Goal: Task Accomplishment & Management: Manage account settings

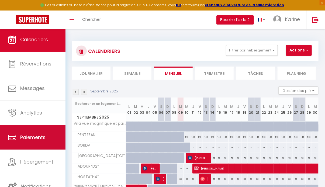
click at [45, 144] on link "Paiements" at bounding box center [32, 137] width 65 height 24
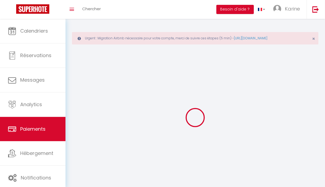
select select "2"
select select "0"
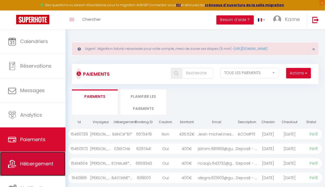
click at [31, 162] on span "Hébergement" at bounding box center [36, 163] width 33 height 7
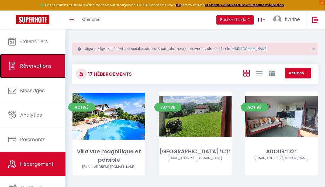
click at [32, 75] on link "Réservations" at bounding box center [32, 66] width 65 height 24
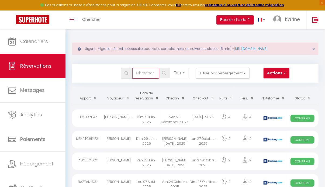
click at [147, 74] on input "text" at bounding box center [145, 73] width 27 height 11
type input "e"
type input "messi"
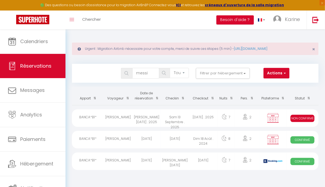
click at [125, 120] on div "Jean-Michel MESSI" at bounding box center [118, 117] width 28 height 17
select select "KO"
select select "0"
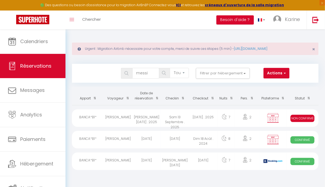
select select "1"
select select
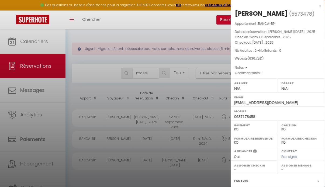
scroll to position [72, 0]
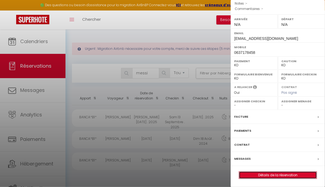
click at [273, 174] on link "Détails de la réservation" at bounding box center [278, 174] width 78 height 7
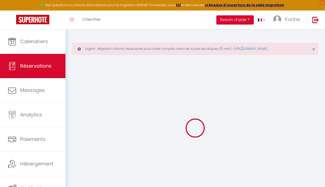
type input "Jean-Michel"
type input "MESSI"
type input "Jean-michel.messi@orange.fr"
type input "0637178458"
type input "47150"
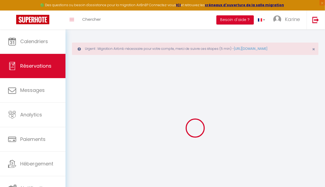
type input "1681 Rte de Villeneuve"
type input "Saint Aubin"
select select "FR"
select select "18577"
select select "2"
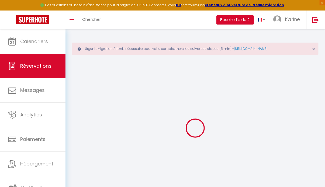
type input "Sam 13 Septembre 2025"
select select
type input "Sam 20 Septembre 2025"
select select
type input "2"
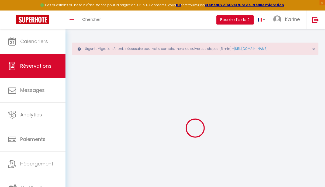
select select "10"
select select
type input "574.56"
checkbox input "false"
type input "201.2"
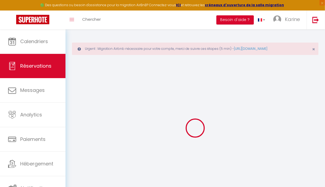
select select "69"
type input "42"
type input "0"
select select
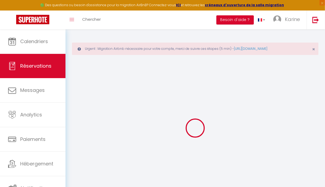
select select
select select "14"
checkbox input "false"
click at [312, 51] on span "×" at bounding box center [313, 49] width 3 height 7
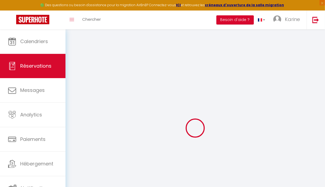
select select
checkbox input "false"
select select
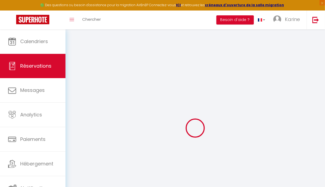
checkbox input "false"
type input "42"
type input "20.16"
select select
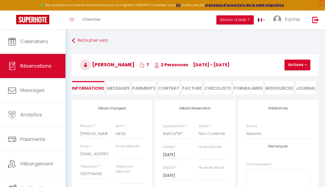
checkbox input "false"
select select
click at [116, 90] on span "Messages" at bounding box center [118, 88] width 23 height 6
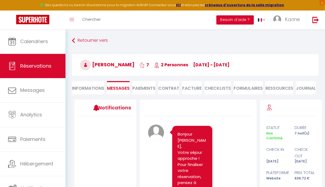
click at [137, 90] on li "Paiements" at bounding box center [143, 87] width 23 height 13
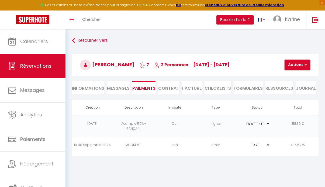
scroll to position [29, 0]
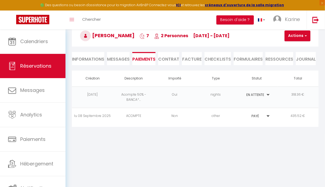
click at [289, 122] on td "435.52 €" at bounding box center [297, 116] width 41 height 16
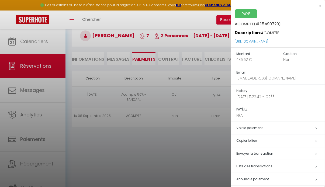
scroll to position [4, 0]
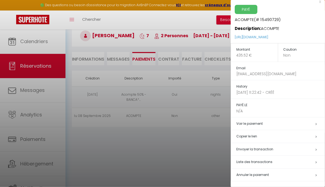
click at [261, 175] on span "Annuler le paiement" at bounding box center [252, 174] width 33 height 5
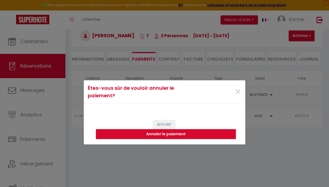
click at [189, 133] on button "Annuler le paiement" at bounding box center [166, 134] width 140 height 10
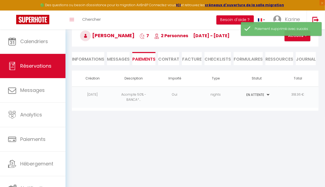
click at [196, 145] on body "🟢 Des questions ou besoin d'assistance pour la migration AirBnB? Connectez-vous…" at bounding box center [162, 93] width 325 height 187
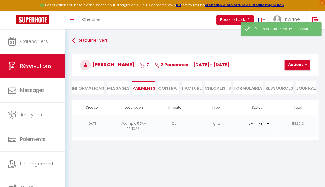
click at [93, 83] on li "Informations" at bounding box center [88, 87] width 32 height 13
select select
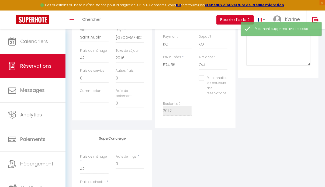
scroll to position [238, 0]
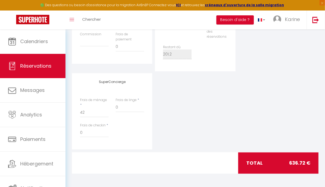
click at [209, 122] on div "SuperConcierge Frais de ménage * 42 Frais de linge * 0 Frais de checkin * 0" at bounding box center [195, 111] width 249 height 76
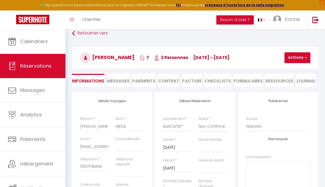
scroll to position [0, 0]
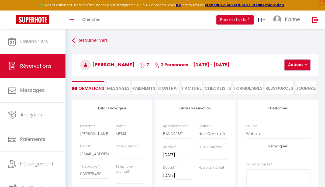
click at [291, 63] on button "Actions" at bounding box center [297, 64] width 26 height 11
click at [287, 76] on link "Enregistrer" at bounding box center [301, 76] width 43 height 7
select select "not_cancelled"
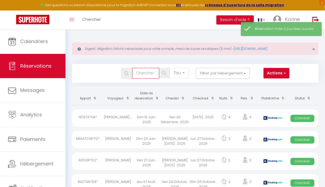
click at [139, 75] on input "text" at bounding box center [145, 73] width 27 height 11
type input "messi"
select select
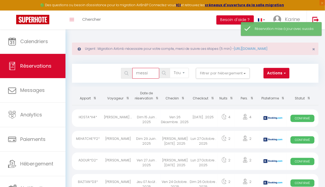
select select
type input "messi"
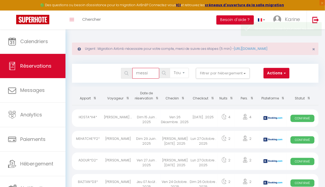
select select
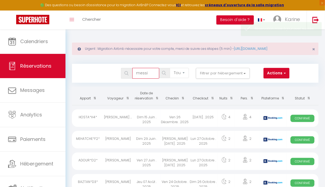
select select
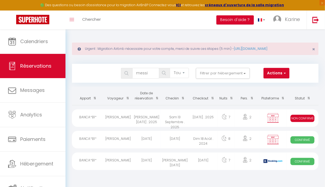
click at [128, 124] on div "Jean-Michel MESSI" at bounding box center [118, 117] width 28 height 17
select select "KO"
select select "0"
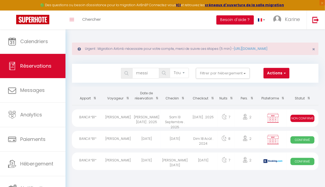
select select "1"
select select
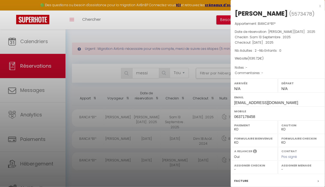
scroll to position [72, 0]
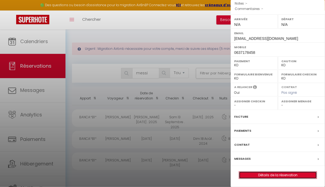
click at [285, 174] on link "Détails de la réservation" at bounding box center [278, 174] width 78 height 7
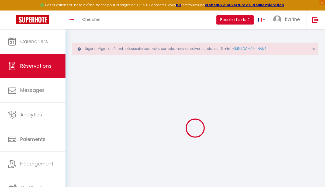
scroll to position [29, 0]
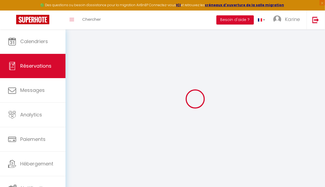
select select
checkbox input "false"
select select
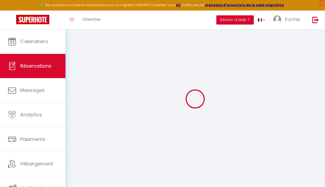
checkbox input "false"
select select
checkbox input "false"
type input "42"
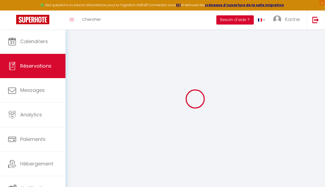
type input "20.16"
select select
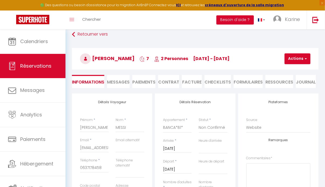
checkbox input "false"
select select
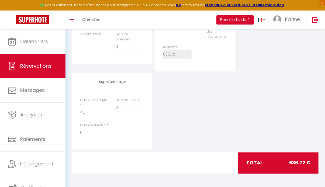
scroll to position [0, 0]
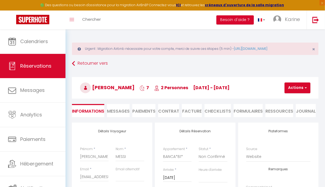
click at [126, 110] on span "Messages" at bounding box center [118, 111] width 23 height 6
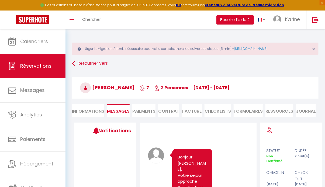
click at [141, 110] on li "Paiements" at bounding box center [143, 110] width 23 height 13
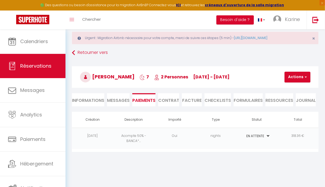
scroll to position [11, 0]
click at [114, 100] on span "Messages" at bounding box center [118, 100] width 23 height 6
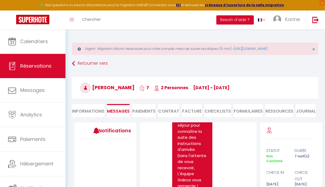
click at [148, 108] on li "Paiements" at bounding box center [143, 110] width 23 height 13
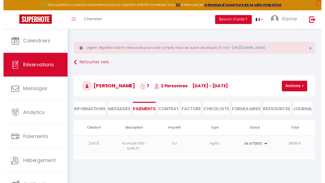
scroll to position [29, 0]
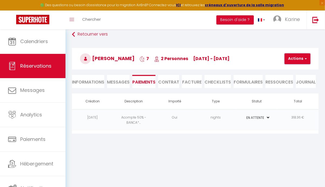
click at [289, 63] on button "Actions" at bounding box center [297, 58] width 26 height 11
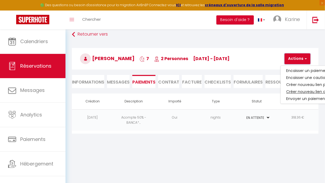
scroll to position [29, 22]
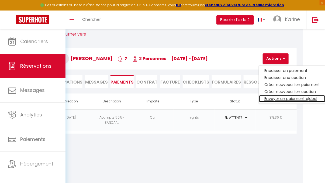
click at [282, 97] on link "Envoyer un paiement global" at bounding box center [292, 98] width 66 height 7
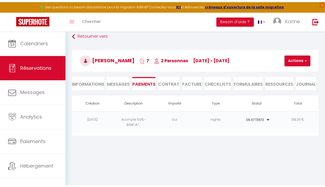
scroll to position [29, 0]
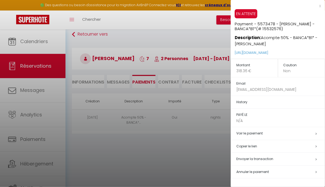
click at [319, 7] on div "x" at bounding box center [275, 6] width 90 height 6
select select
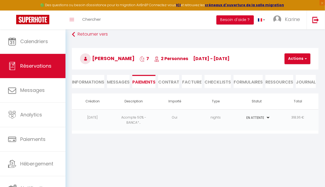
click at [86, 83] on li "Informations" at bounding box center [88, 81] width 32 height 13
select select
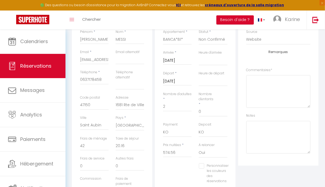
scroll to position [247, 0]
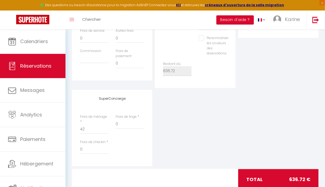
select select
checkbox input "false"
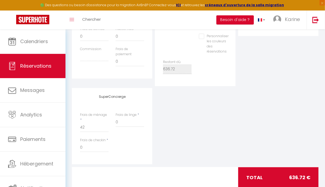
select select
checkbox input "false"
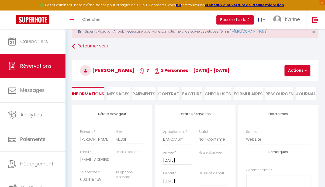
scroll to position [0, 0]
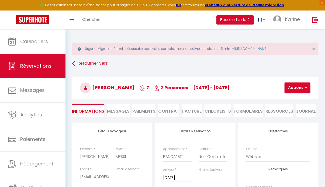
click at [137, 111] on li "Paiements" at bounding box center [143, 110] width 23 height 13
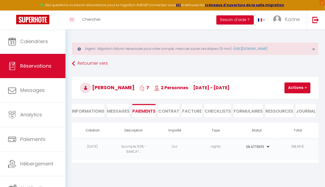
scroll to position [29, 0]
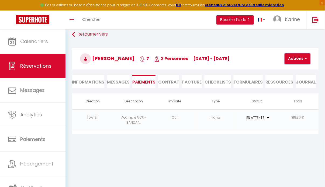
click at [293, 61] on button "Actions" at bounding box center [297, 58] width 26 height 11
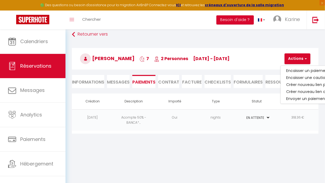
click at [276, 125] on td "PAYÉ EN ATTENTE" at bounding box center [256, 119] width 41 height 21
click at [194, 122] on td "Oui" at bounding box center [174, 119] width 41 height 21
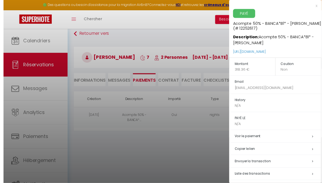
scroll to position [16, 0]
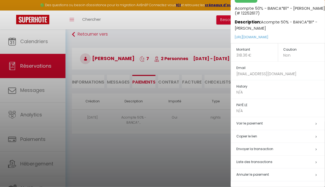
click at [259, 176] on span "Annuler le paiement" at bounding box center [252, 174] width 33 height 5
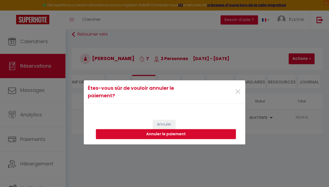
click at [163, 132] on button "Annuler le paiement" at bounding box center [166, 134] width 140 height 10
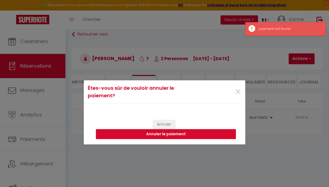
click at [178, 131] on button "Annuler le paiement" at bounding box center [166, 134] width 140 height 10
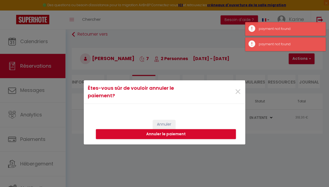
click at [293, 64] on div "Êtes-vous sûr de vouloir annuler le paiement? × Annuler Annuler le paiement" at bounding box center [164, 93] width 329 height 187
click at [238, 93] on span "×" at bounding box center [237, 92] width 7 height 16
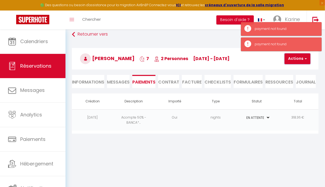
click at [300, 60] on button "Actions" at bounding box center [297, 58] width 26 height 11
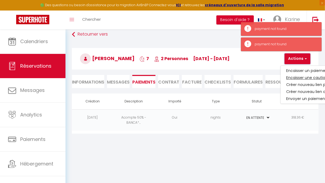
scroll to position [29, 22]
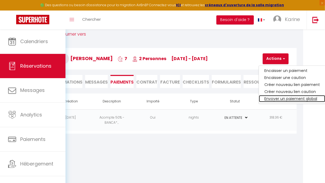
click at [291, 98] on link "Envoyer un paiement global" at bounding box center [292, 98] width 66 height 7
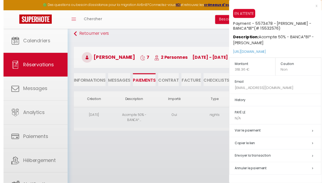
scroll to position [0, 0]
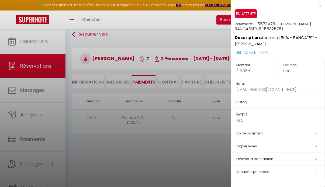
click at [127, 170] on div at bounding box center [162, 93] width 325 height 187
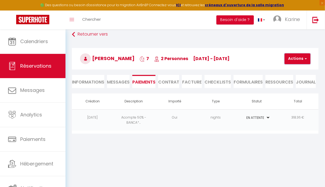
click at [286, 62] on button "Actions" at bounding box center [297, 58] width 26 height 11
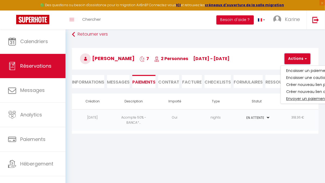
scroll to position [29, 22]
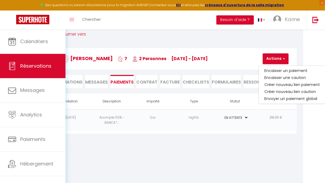
click at [81, 80] on li "Informations" at bounding box center [66, 81] width 32 height 13
select select
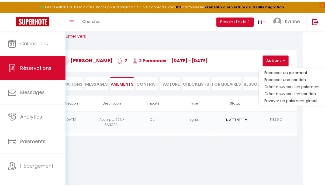
scroll to position [29, 0]
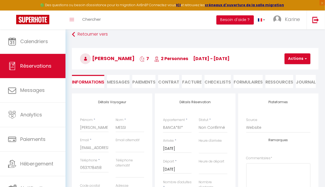
select select
checkbox input "false"
select select
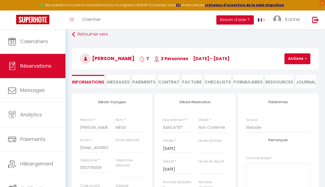
checkbox input "false"
select select
checkbox input "false"
select select
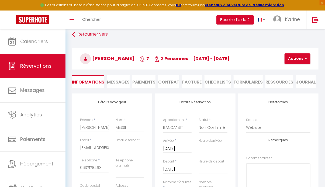
select select
checkbox input "false"
select select
checkbox input "false"
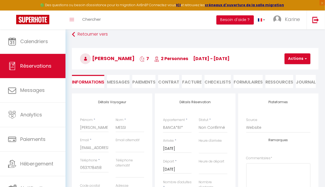
select select
checkbox input "false"
click at [141, 87] on li "Paiements" at bounding box center [143, 81] width 23 height 13
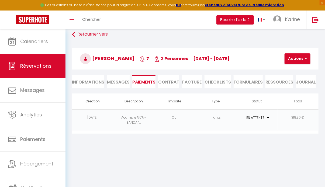
click at [113, 86] on li "Messages" at bounding box center [118, 81] width 23 height 13
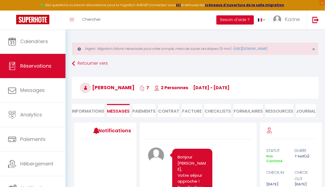
click at [176, 113] on li "Contrat" at bounding box center [168, 110] width 21 height 13
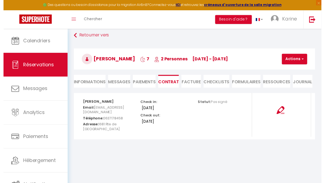
scroll to position [29, 0]
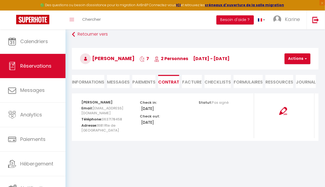
click at [181, 79] on ul "Informations Messages Paiements Contrat Facture CHECKLISTS FORMULAIRES Ressourc…" at bounding box center [195, 81] width 246 height 13
click at [197, 80] on li "Facture" at bounding box center [192, 81] width 20 height 13
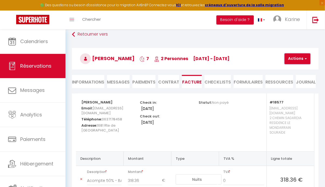
click at [299, 56] on button "Actions" at bounding box center [297, 58] width 26 height 11
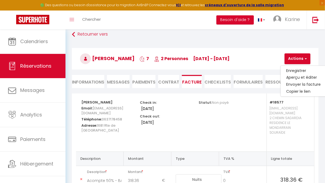
click at [166, 81] on li "Contrat" at bounding box center [168, 81] width 21 height 13
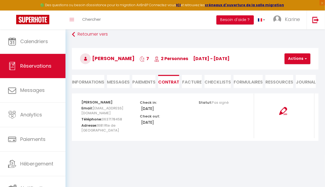
click at [150, 82] on li "Paiements" at bounding box center [143, 81] width 23 height 13
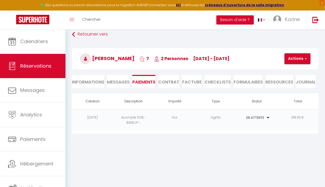
click at [303, 54] on button "Actions" at bounding box center [297, 58] width 26 height 11
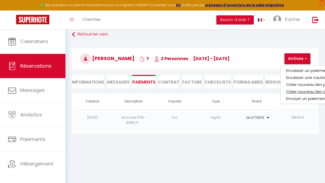
scroll to position [29, 22]
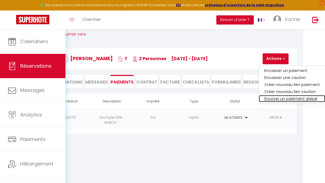
click at [300, 99] on link "Envoyer un paiement global" at bounding box center [292, 98] width 66 height 7
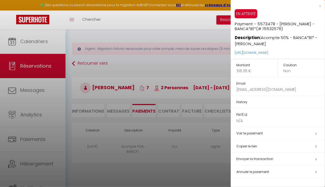
scroll to position [29, 0]
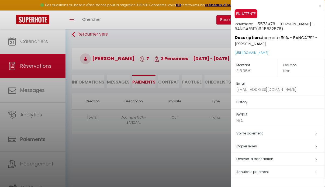
click at [164, 158] on div at bounding box center [162, 93] width 325 height 187
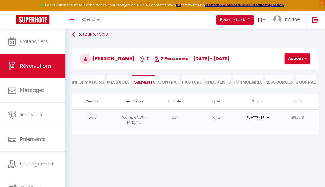
click at [87, 86] on li "Informations" at bounding box center [88, 81] width 32 height 13
select select
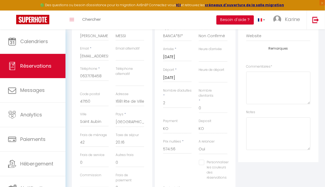
scroll to position [113, 0]
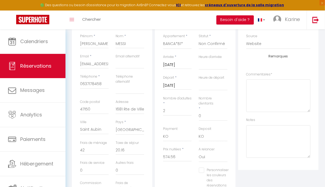
select select
checkbox input "false"
select select
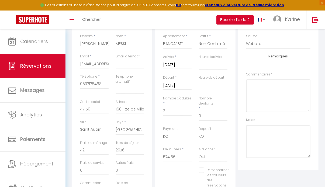
checkbox input "false"
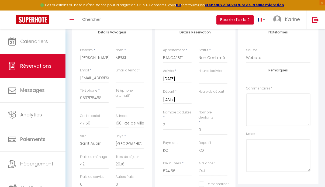
scroll to position [98, 0]
click at [206, 61] on select "Confirmé Non Confirmé Annulé Annulé par le voyageur No Show Request" at bounding box center [213, 59] width 29 height 10
select select "1"
click at [199, 54] on select "Confirmé Non Confirmé Annulé Annulé par le voyageur No Show Request" at bounding box center [213, 59] width 29 height 10
select select
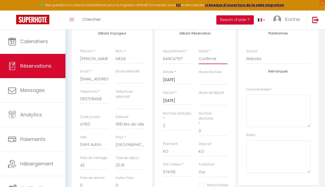
select select
checkbox input "false"
select select
checkbox input "false"
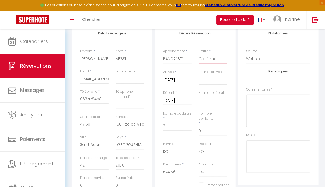
scroll to position [0, 0]
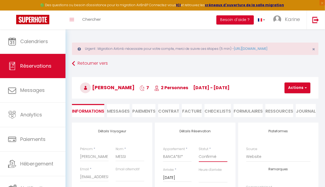
select select
checkbox input "false"
click at [302, 86] on button "Actions" at bounding box center [297, 87] width 26 height 11
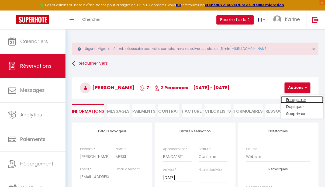
click at [293, 99] on link "Enregistrer" at bounding box center [301, 99] width 43 height 7
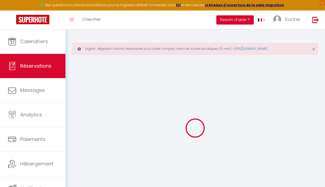
select select "not_cancelled"
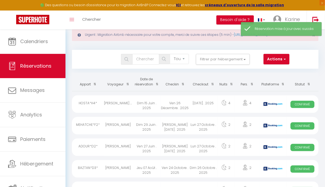
scroll to position [15, 0]
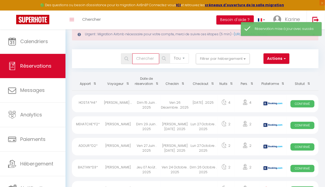
click at [138, 62] on input "text" at bounding box center [145, 58] width 27 height 11
type input "messi"
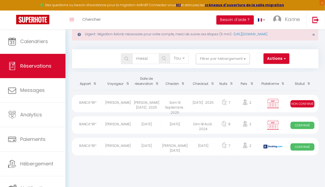
click at [123, 107] on div "Jean-Michel MESSI" at bounding box center [118, 103] width 28 height 17
select select "KO"
select select "0"
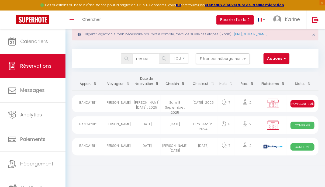
select select "1"
select select
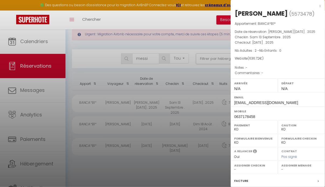
scroll to position [72, 0]
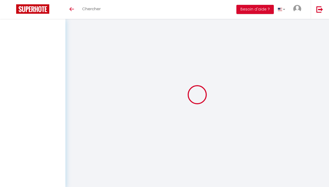
select select "not_cancelled"
select select
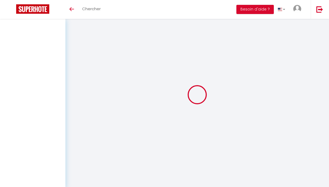
select select
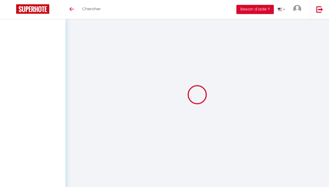
select select
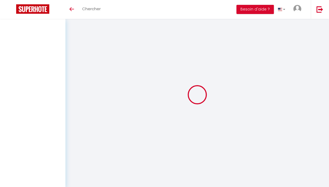
select select
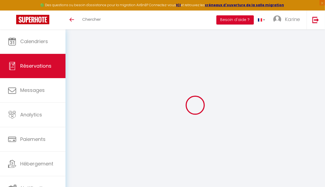
select select
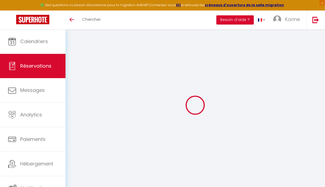
select select
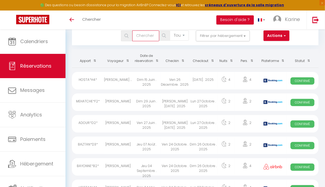
click at [140, 37] on input "text" at bounding box center [145, 35] width 27 height 11
type input "m"
select select
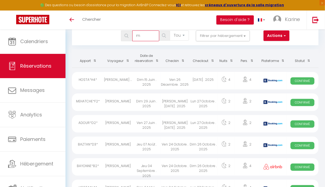
select select
type input "me"
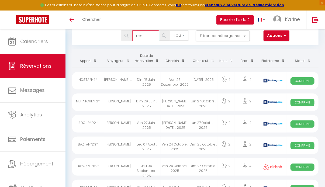
select select
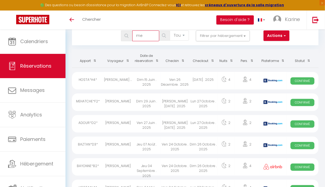
select select
type input "mes"
select select
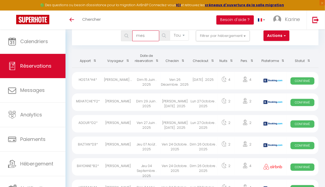
select select
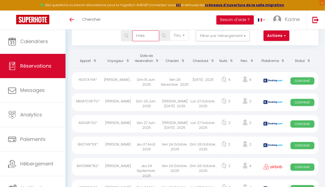
type input "mess"
select select
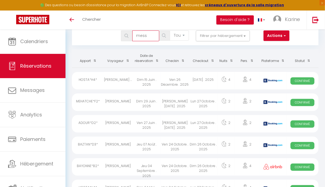
select select
type input "messi"
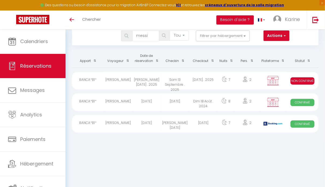
click at [125, 83] on div "Jean-Michel MESSI" at bounding box center [118, 80] width 28 height 17
select select "KO"
select select "0"
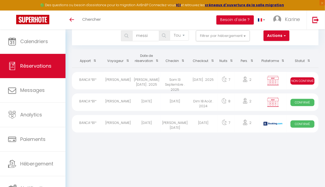
select select "1"
select select
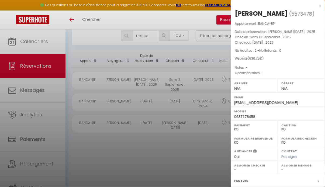
scroll to position [72, 0]
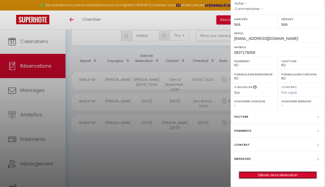
click at [282, 175] on link "Détails de la réservation" at bounding box center [278, 174] width 78 height 7
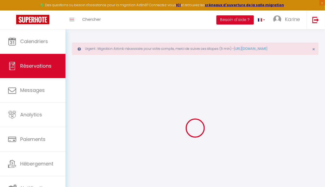
type input "Jean-Michel"
type input "MESSI"
type input "Jean-michel.messi@orange.fr"
type input "0637178458"
type input "47150"
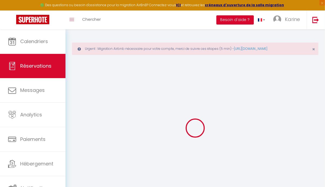
type input "1681 Rte de Villeneuve"
type input "Saint Aubin"
select select "FR"
select select "18577"
select select "1"
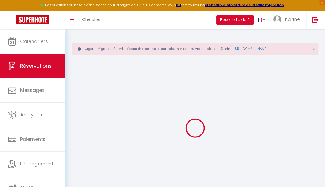
type input "Sam 13 Septembre 2025"
select select
type input "Sam 20 Septembre 2025"
select select
type input "2"
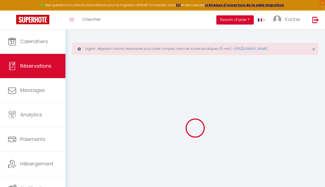
select select "10"
select select
type input "574.56"
checkbox input "false"
type input "636.72"
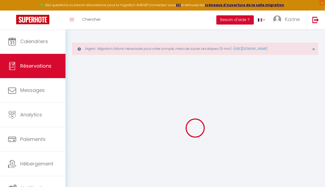
select select "69"
type input "42"
type input "0"
select select
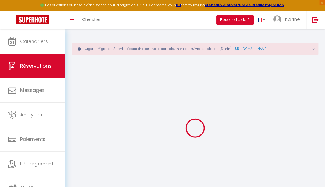
select select
select select "14"
checkbox input "false"
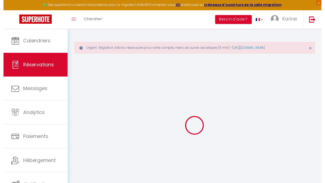
scroll to position [29, 0]
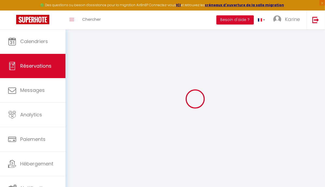
select select
checkbox input "false"
select select
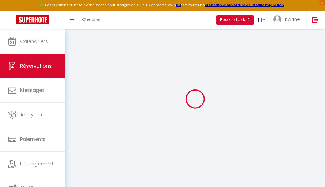
checkbox input "false"
type input "42"
type input "20.16"
select select
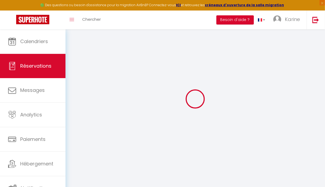
checkbox input "false"
select select
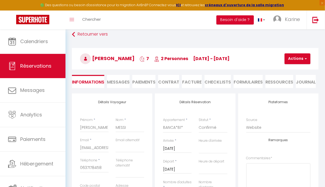
click at [205, 158] on div "Heure d'arrivée 00:00 00:30 01:00 01:30 02:00 02:30 03:00 03:30 04:00 04:30 05:…" at bounding box center [213, 148] width 36 height 21
click at [140, 84] on li "Paiements" at bounding box center [143, 81] width 23 height 13
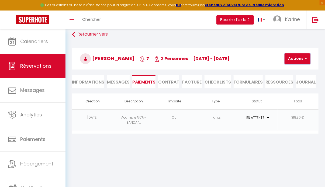
click at [296, 60] on button "Actions" at bounding box center [297, 58] width 26 height 11
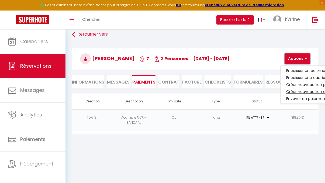
scroll to position [29, 22]
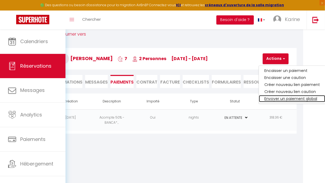
click at [295, 98] on link "Envoyer un paiement global" at bounding box center [292, 98] width 66 height 7
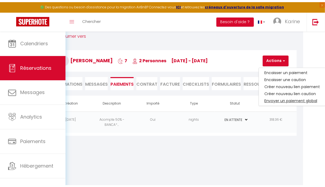
scroll to position [29, 0]
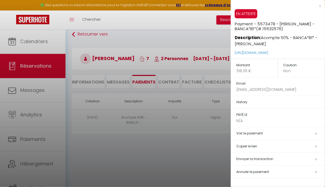
click at [286, 172] on h5 "Annuler le paiement" at bounding box center [280, 172] width 88 height 6
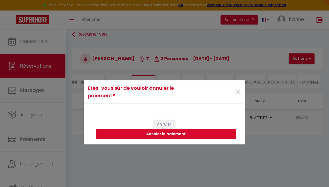
click at [176, 132] on button "Annuler le paiement" at bounding box center [166, 134] width 140 height 10
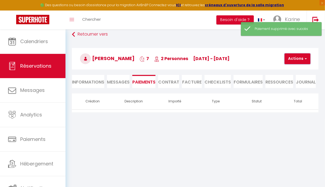
click at [298, 59] on button "Actions" at bounding box center [297, 58] width 26 height 11
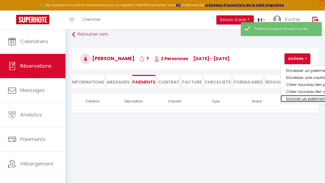
click at [306, 99] on link "Envoyer un paiement global" at bounding box center [313, 98] width 66 height 7
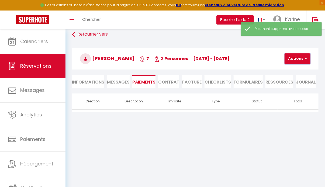
click at [293, 56] on button "Actions" at bounding box center [297, 58] width 26 height 11
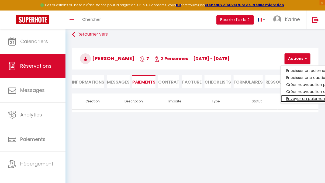
click at [291, 96] on link "Envoyer un paiement global" at bounding box center [313, 98] width 66 height 7
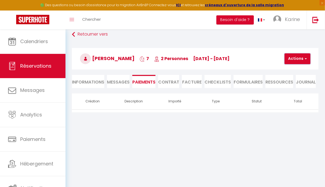
click at [296, 59] on button "Actions" at bounding box center [297, 58] width 26 height 11
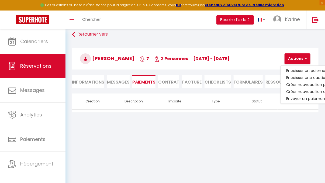
click at [159, 135] on body "🟢 Des questions ou besoin d'assistance pour la migration AirBnB? Connectez-vous…" at bounding box center [162, 91] width 325 height 183
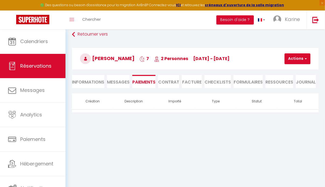
click at [78, 83] on li "Informations" at bounding box center [88, 81] width 32 height 13
select select
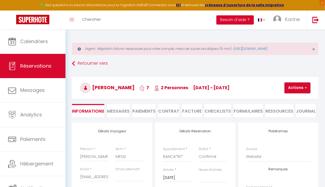
click at [299, 87] on button "Actions" at bounding box center [297, 87] width 26 height 11
click at [293, 96] on link "Enregistrer" at bounding box center [301, 99] width 43 height 7
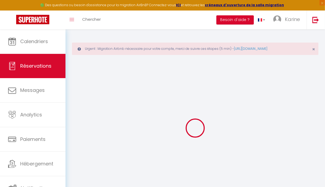
select select "not_cancelled"
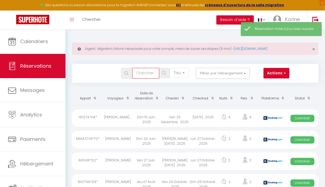
click at [139, 72] on input "text" at bounding box center [145, 73] width 27 height 11
type input "messi"
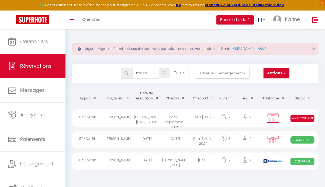
click at [299, 117] on span "Non Confirmé" at bounding box center [302, 118] width 24 height 7
select select "KO"
select select "0"
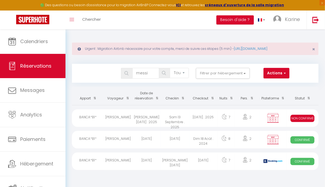
select select "1"
select select
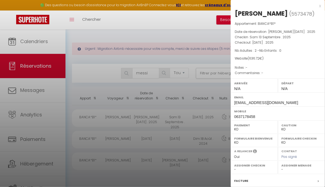
scroll to position [72, 0]
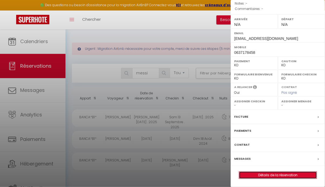
click at [264, 175] on link "Détails de la réservation" at bounding box center [278, 174] width 78 height 7
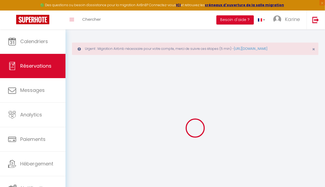
scroll to position [29, 0]
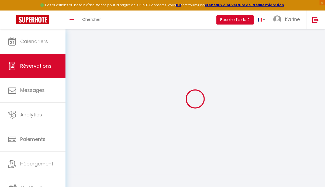
type input "Jean-Michel"
type input "MESSI"
type input "Jean-michel.messi@orange.fr"
type input "0637178458"
type input "47150"
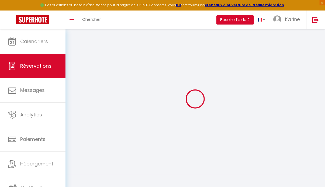
type input "1681 Rte de Villeneuve"
type input "Saint Aubin"
select select "FR"
select select "18577"
select select "2"
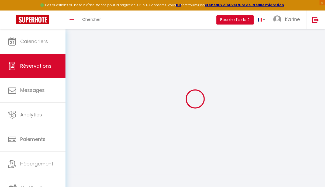
type input "Sam 13 Septembre 2025"
select select
type input "Sam 20 Septembre 2025"
select select
type input "2"
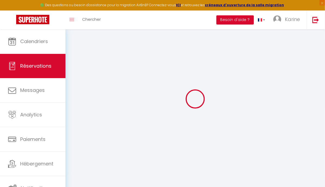
select select "10"
select select
type input "574.56"
checkbox input "false"
type input "636.72"
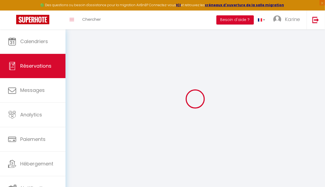
select select "69"
type input "42"
type input "0"
select select
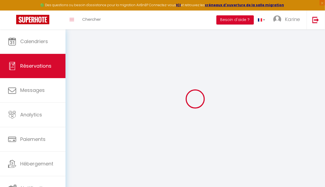
select select
select select "14"
checkbox input "false"
select select
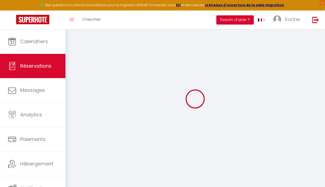
checkbox input "false"
select select
checkbox input "false"
select select
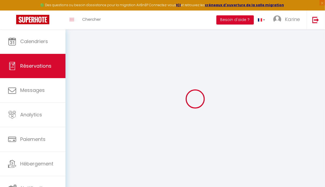
select select
checkbox input "false"
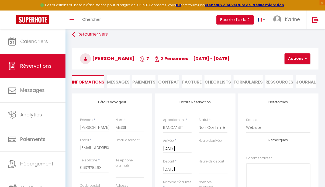
type input "42"
type input "20.16"
select select
checkbox input "false"
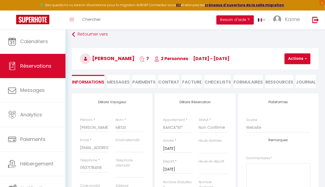
select select
click at [121, 86] on li "Messages" at bounding box center [118, 81] width 23 height 13
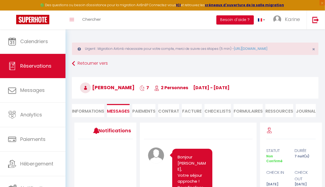
click at [142, 113] on li "Paiements" at bounding box center [143, 110] width 23 height 13
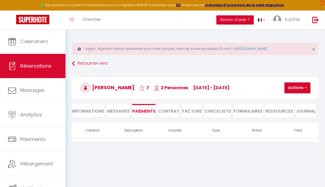
click at [289, 89] on button "Actions" at bounding box center [297, 87] width 26 height 11
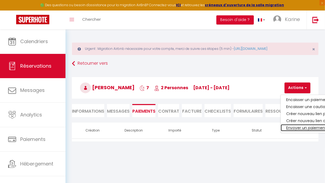
click at [297, 124] on link "Envoyer un paiement global" at bounding box center [313, 127] width 66 height 7
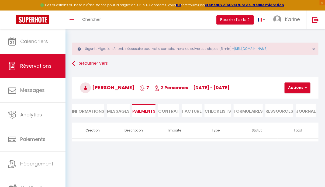
click at [293, 94] on h3 "Jean-Michel MESSI 7 2 Personnes sa 13 Sep - sa 20 Sep" at bounding box center [195, 88] width 246 height 22
click at [291, 90] on button "Actions" at bounding box center [297, 87] width 26 height 11
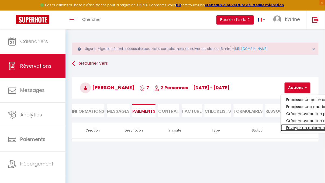
click at [298, 128] on link "Envoyer un paiement global" at bounding box center [313, 127] width 66 height 7
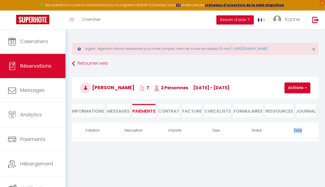
click at [298, 128] on th "Total" at bounding box center [297, 130] width 41 height 16
drag, startPoint x: 298, startPoint y: 128, endPoint x: 290, endPoint y: 87, distance: 42.2
click at [290, 87] on button "Actions" at bounding box center [297, 87] width 26 height 11
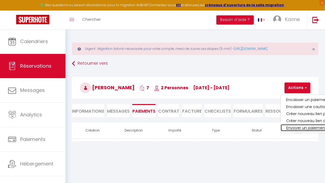
click at [297, 126] on link "Envoyer un paiement global" at bounding box center [313, 127] width 66 height 7
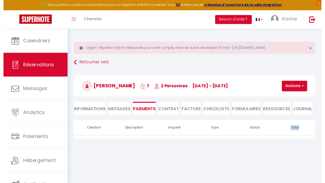
scroll to position [29, 0]
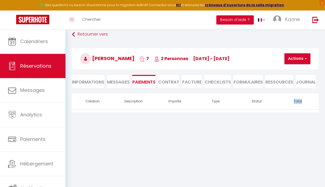
click at [301, 59] on button "Actions" at bounding box center [297, 58] width 26 height 11
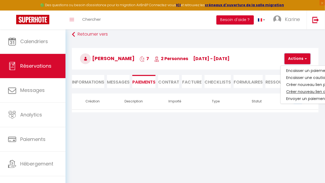
scroll to position [29, 22]
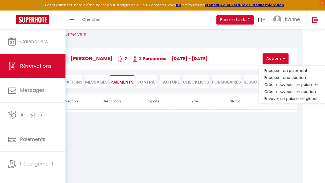
click at [247, 126] on body "🟢 Des questions ou besoin d'assistance pour la migration AirBnB? Connectez-vous…" at bounding box center [140, 91] width 325 height 183
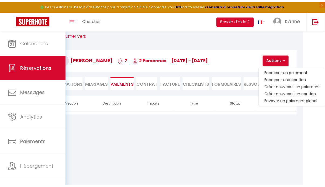
scroll to position [29, 0]
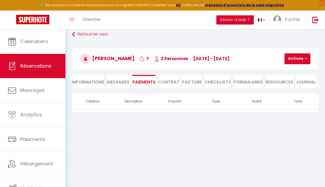
click at [95, 83] on li "Informations" at bounding box center [88, 81] width 32 height 13
select select
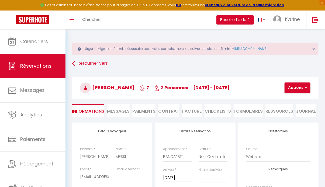
click at [139, 113] on li "Paiements" at bounding box center [143, 110] width 23 height 13
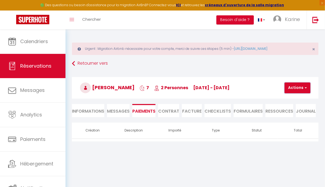
click at [294, 89] on button "Actions" at bounding box center [297, 87] width 26 height 11
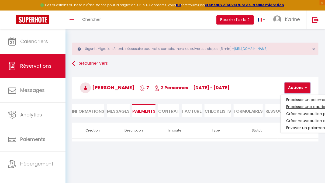
scroll to position [0, 22]
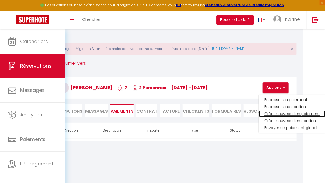
click at [293, 112] on link "Créer nouveau lien paiement" at bounding box center [292, 113] width 66 height 7
select select "nights"
type input "Jean-michel.messi@orange.fr"
select select "3799"
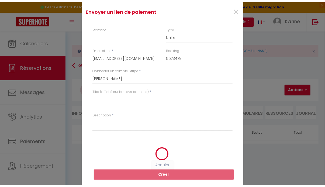
scroll to position [0, 0]
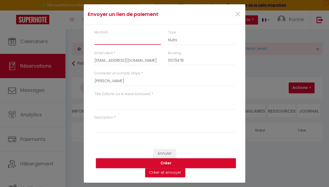
click at [103, 45] on input "Montant" at bounding box center [127, 40] width 66 height 10
type input "636.72"
click at [190, 39] on select "Nuits Frais de ménage Taxe de séjour Autre" at bounding box center [201, 40] width 66 height 10
select select "other"
click at [168, 35] on select "Nuits Frais de ménage Taxe de séjour Autre" at bounding box center [201, 40] width 66 height 10
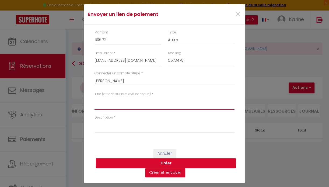
click at [100, 106] on textarea "Titre (affiché sur le relevé bancaire)" at bounding box center [164, 103] width 140 height 13
click at [97, 107] on textarea "Titre (affiché sur le relevé bancaire)" at bounding box center [164, 103] width 140 height 13
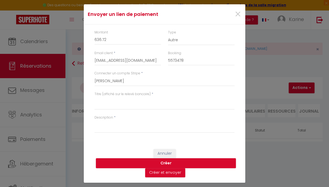
click at [94, 107] on div "Titre (affiché sur le relevé bancaire) *" at bounding box center [164, 103] width 147 height 23
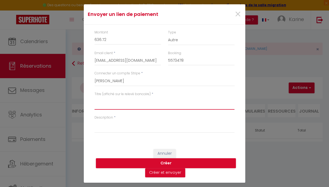
click at [96, 107] on textarea "Titre (affiché sur le relevé bancaire)" at bounding box center [164, 103] width 140 height 13
type textarea "RESERVATION B1"
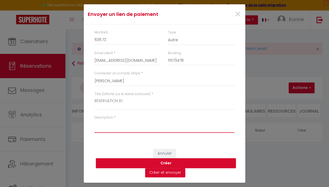
click at [104, 130] on textarea "Description" at bounding box center [164, 126] width 140 height 13
type textarea "RESERVATION B1"
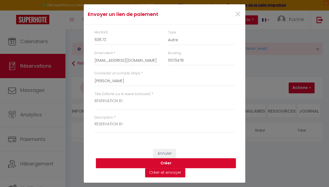
click at [147, 164] on button "Créer" at bounding box center [166, 163] width 140 height 10
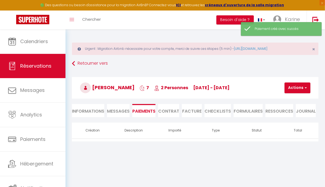
select select
select select "0"
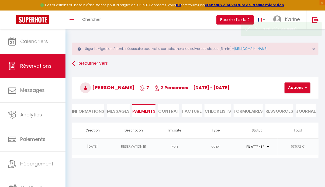
click at [95, 111] on li "Informations" at bounding box center [88, 110] width 32 height 13
select select
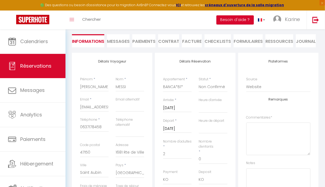
scroll to position [69, 0]
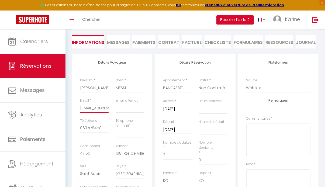
click at [95, 110] on input "Jean-michel.messi@orange.fr" at bounding box center [94, 108] width 29 height 10
select select
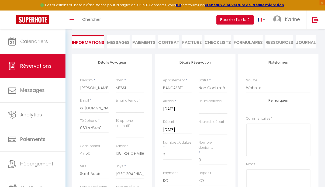
select select
checkbox input "false"
select select
checkbox input "false"
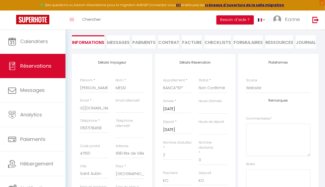
select select
checkbox input "false"
select select
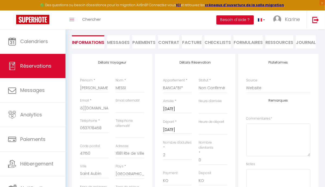
checkbox input "false"
click at [121, 39] on span "Messages" at bounding box center [118, 42] width 23 height 6
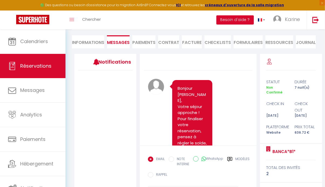
click at [146, 44] on li "Paiements" at bounding box center [143, 41] width 23 height 13
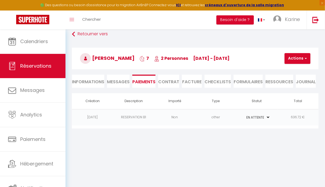
scroll to position [29, 0]
click at [180, 123] on td "Non" at bounding box center [174, 117] width 41 height 16
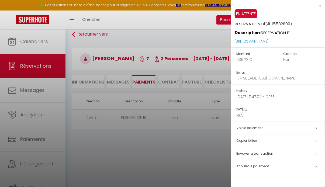
drag, startPoint x: 306, startPoint y: 41, endPoint x: 229, endPoint y: 43, distance: 76.7
click at [229, 43] on body "🟢 Des questions ou besoin d'assistance pour la migration AirBnB? Connectez-vous…" at bounding box center [162, 93] width 325 height 187
drag, startPoint x: 229, startPoint y: 43, endPoint x: 263, endPoint y: 41, distance: 34.0
click at [263, 41] on link "https://superhote.com/applink/p/TdnOl9PP" at bounding box center [250, 41] width 33 height 5
